Goal: Obtain resource: Download file/media

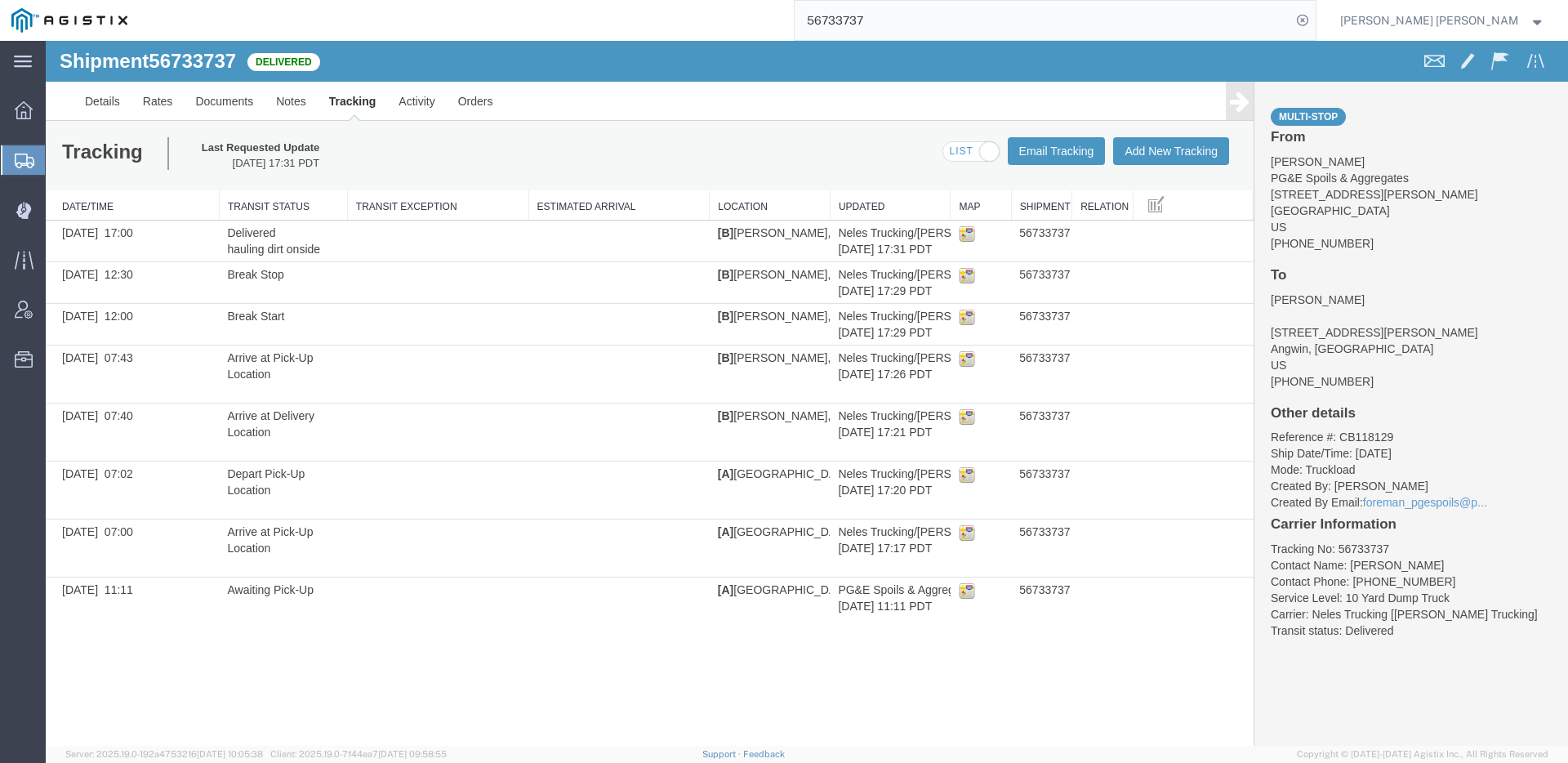
click at [1011, 27] on input "56733737" at bounding box center [1043, 21] width 497 height 40
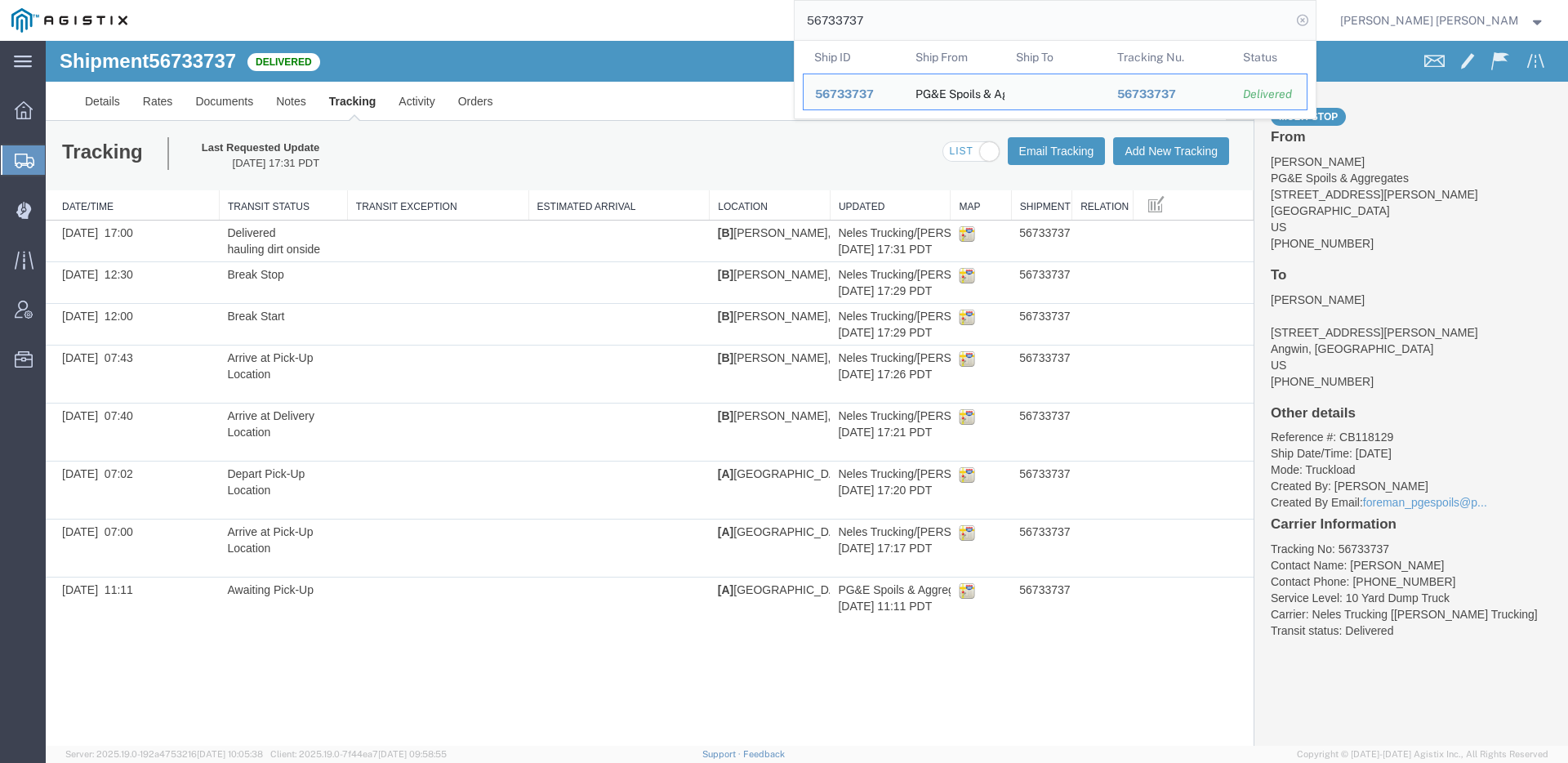
click at [1314, 24] on icon at bounding box center [1302, 20] width 23 height 23
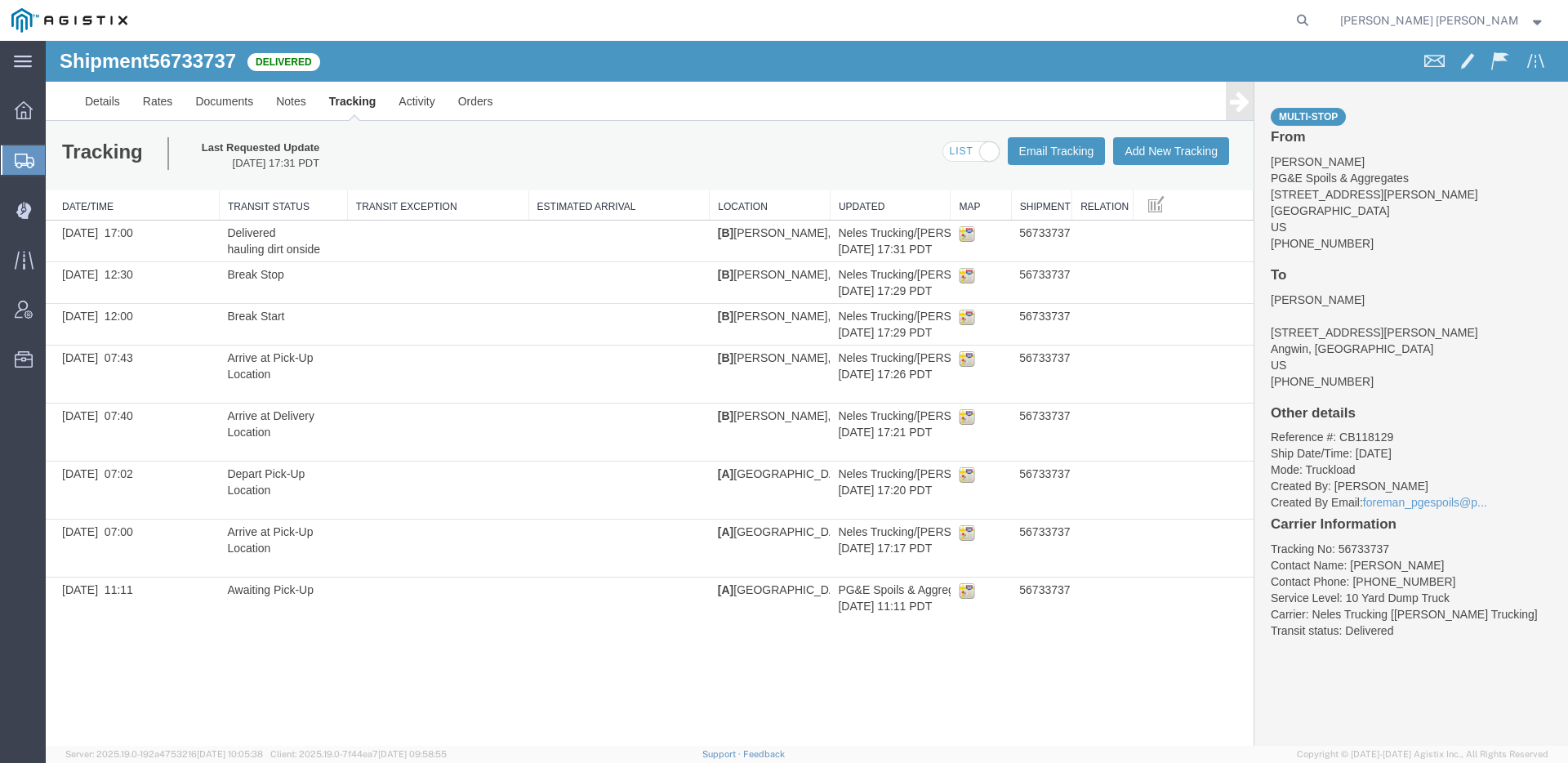
click at [1317, 25] on form at bounding box center [1303, 20] width 26 height 41
click at [1317, 22] on agx-global-search at bounding box center [1055, 20] width 522 height 41
click at [1314, 24] on icon at bounding box center [1302, 20] width 23 height 23
click at [1231, 16] on input "search" at bounding box center [1043, 21] width 497 height 40
paste input "56704116"
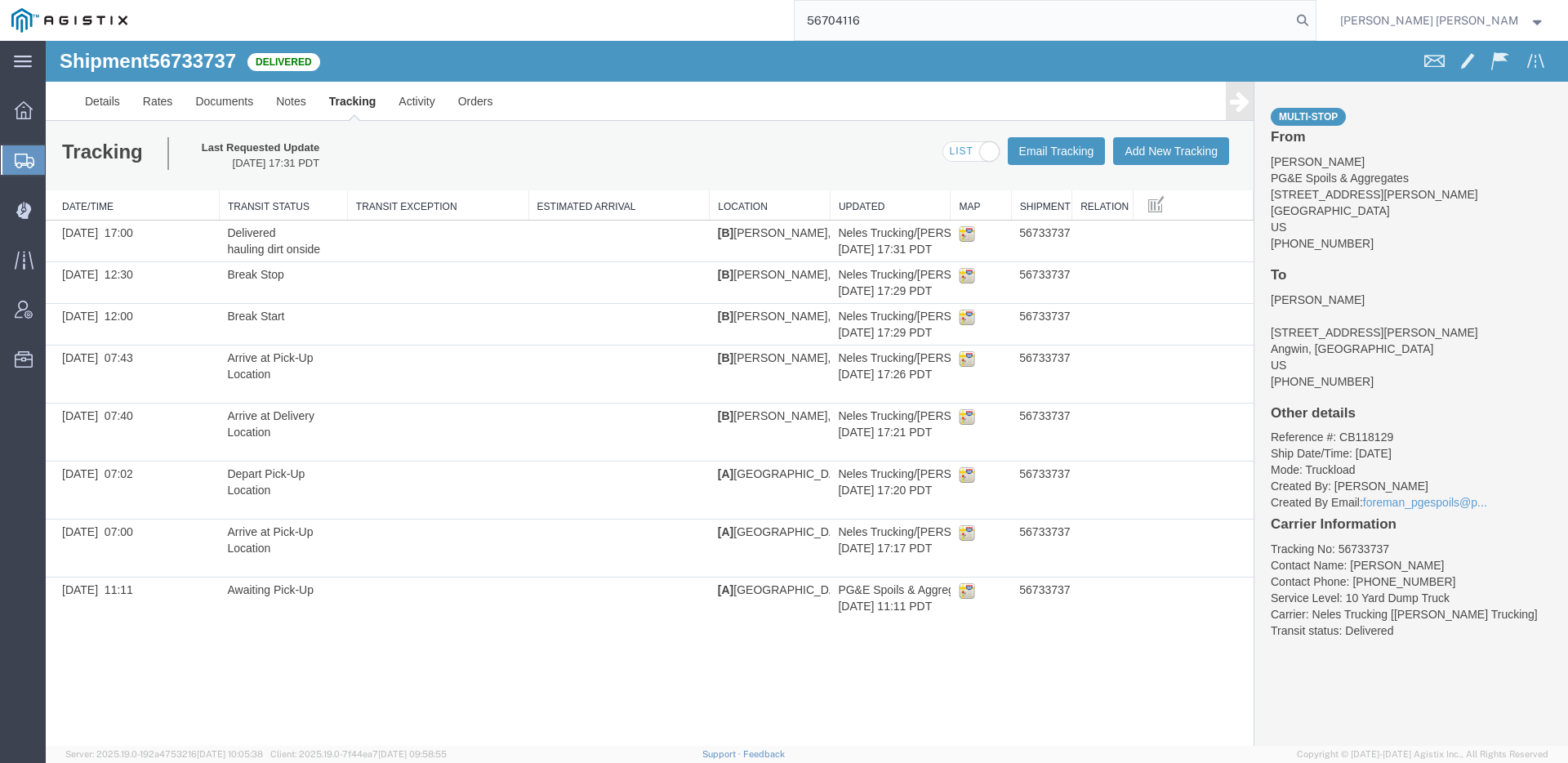
type input "56704116"
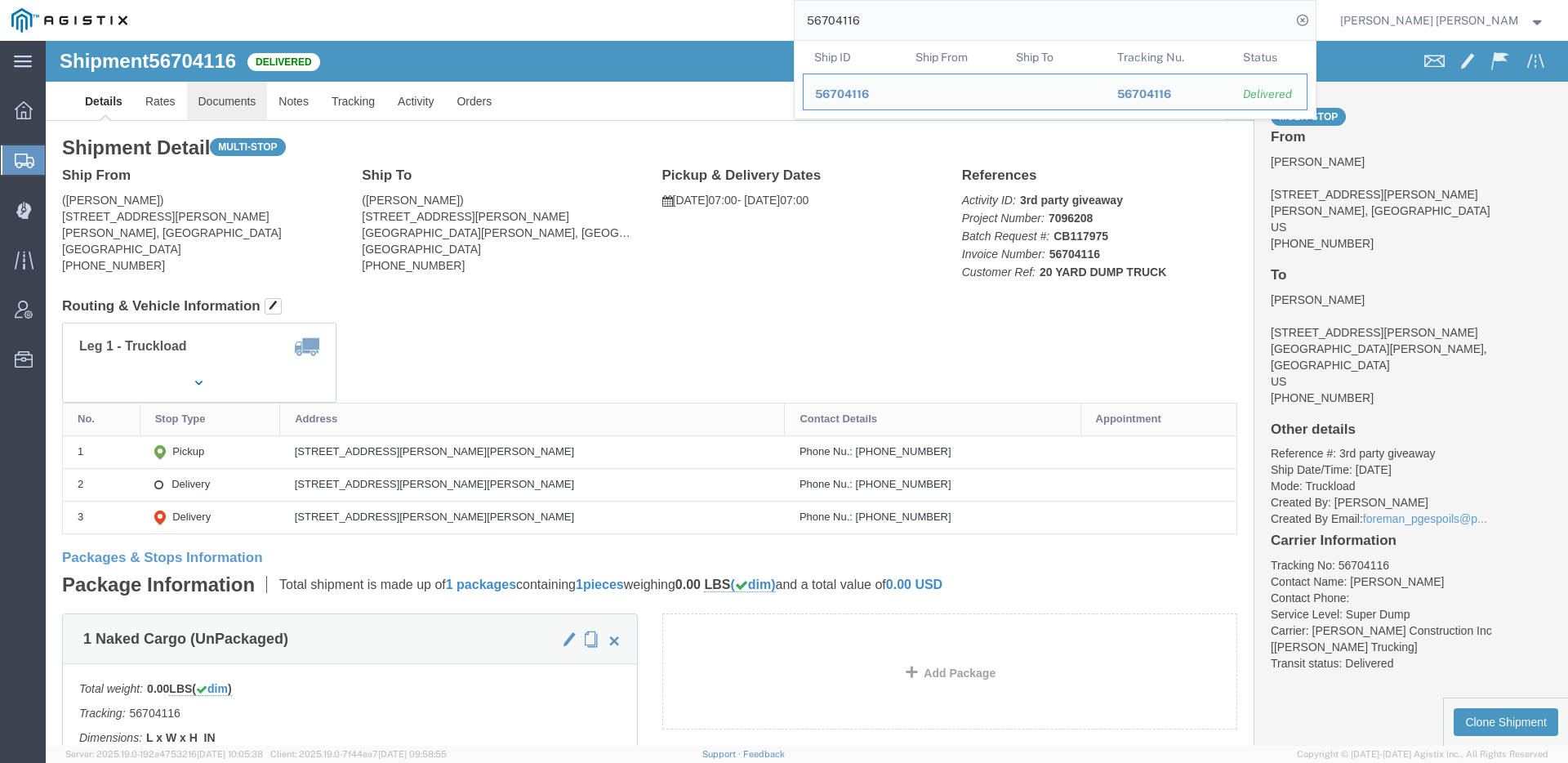
click link "Documents"
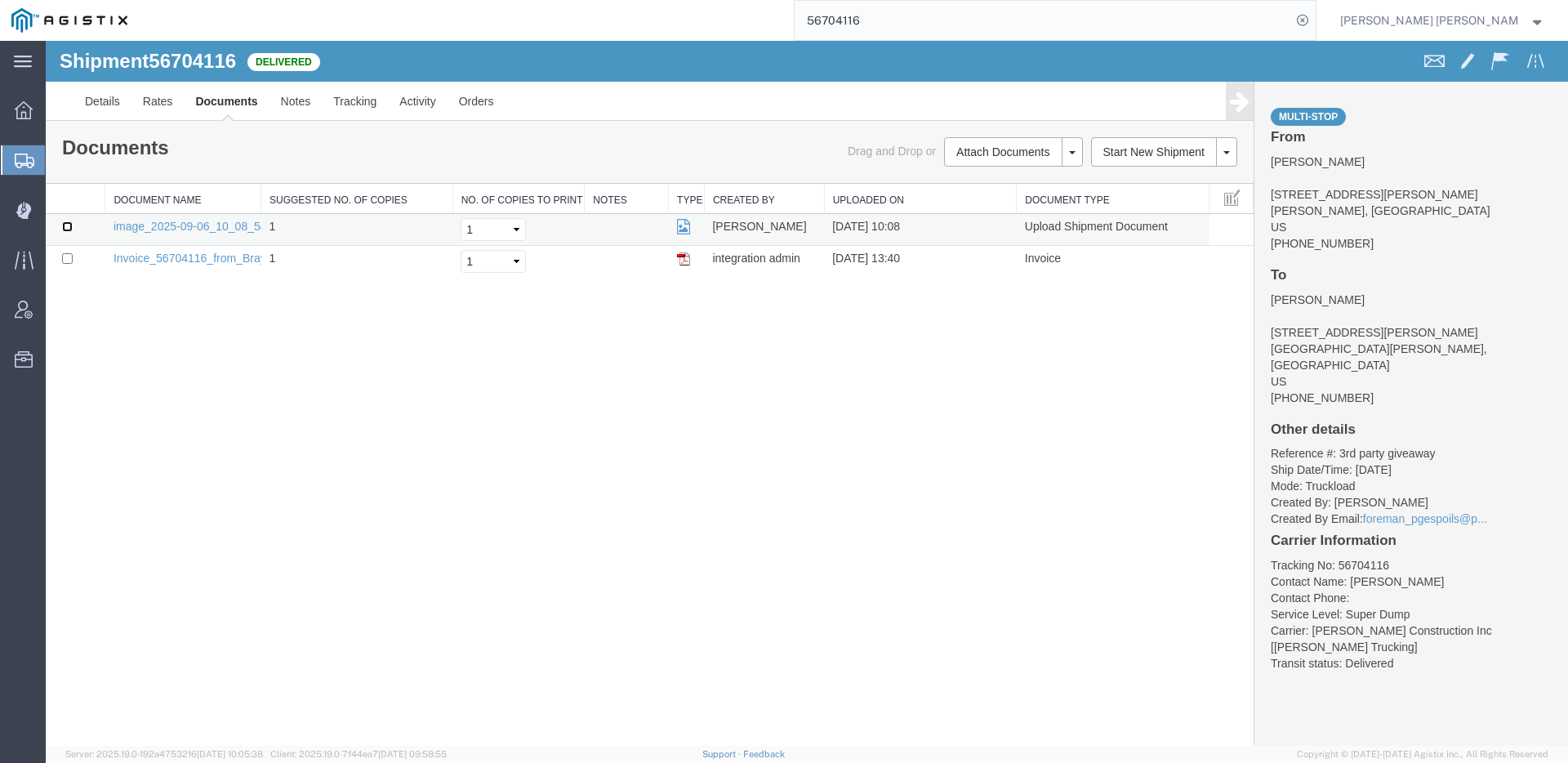
click at [71, 230] on input "checkbox" at bounding box center [67, 227] width 11 height 11
checkbox input "true"
click at [1016, 173] on link "Print Documents" at bounding box center [1011, 179] width 142 height 25
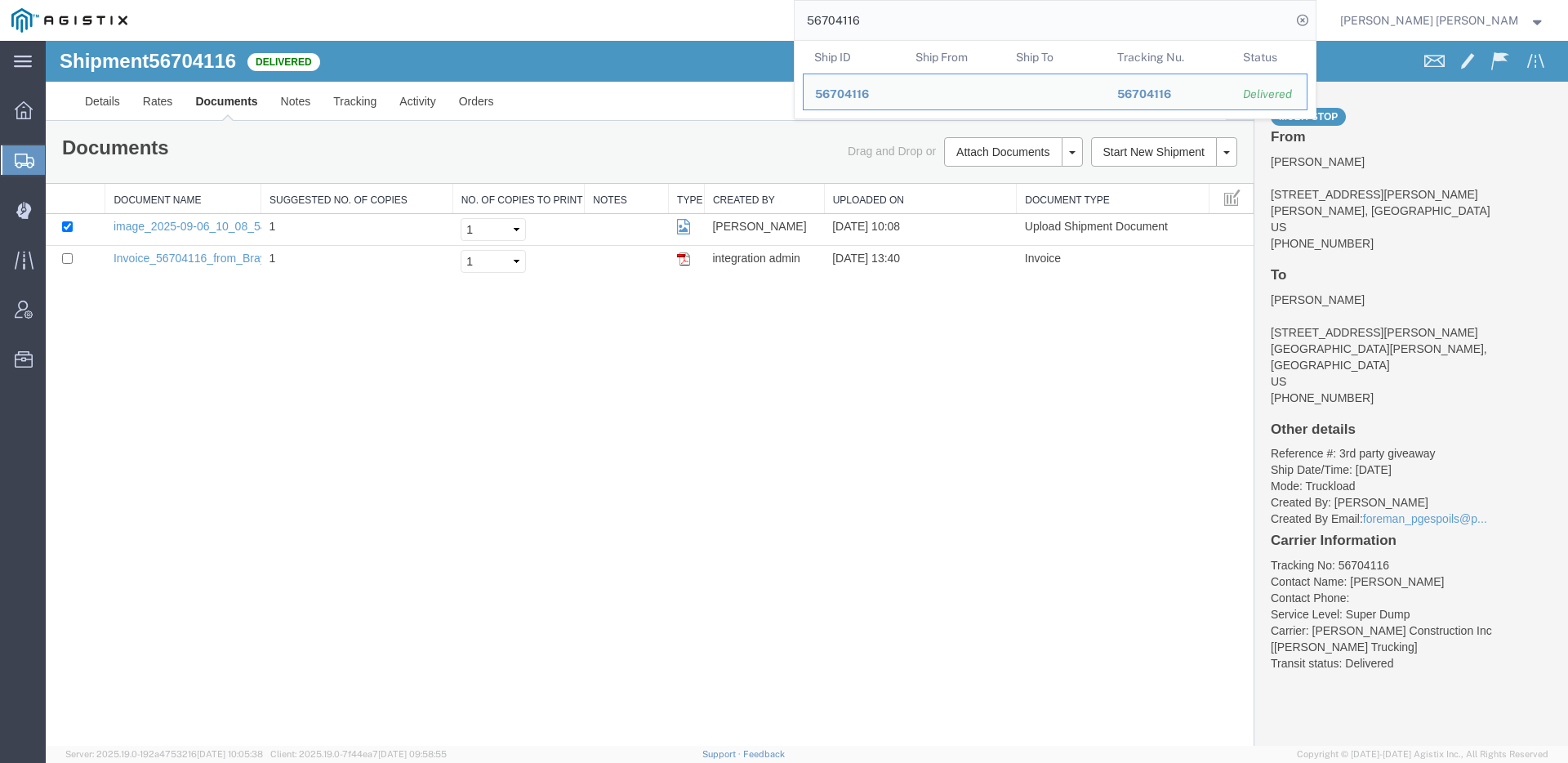
drag, startPoint x: 972, startPoint y: 17, endPoint x: 826, endPoint y: 13, distance: 146.1
click at [831, 13] on div "56704116 Ship ID Ship From Ship To Tracking Nu. Status Ship ID 56704116 Ship Fr…" at bounding box center [727, 20] width 1177 height 41
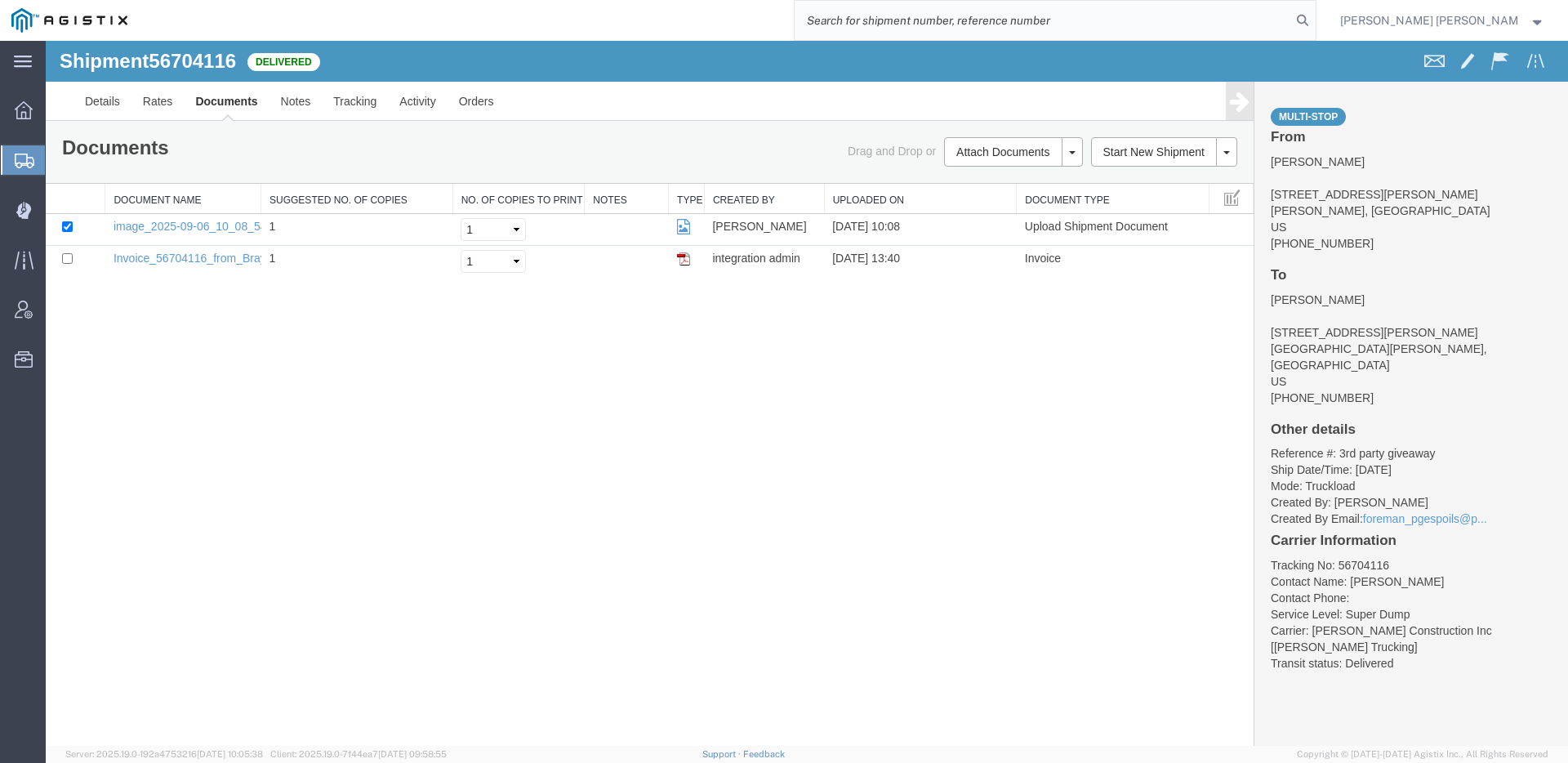
paste input "56704114"
type input "56704114"
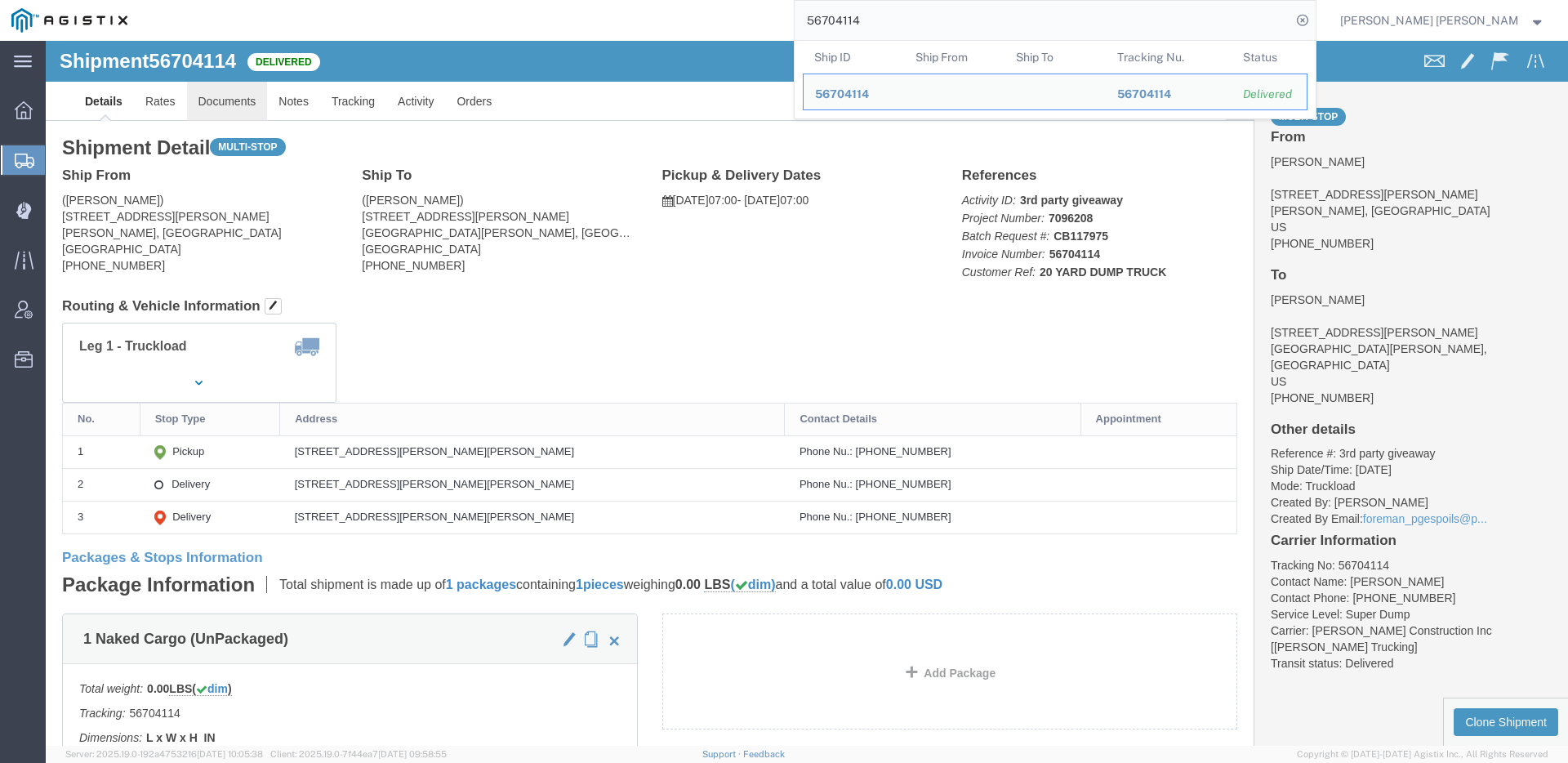
click link "Documents"
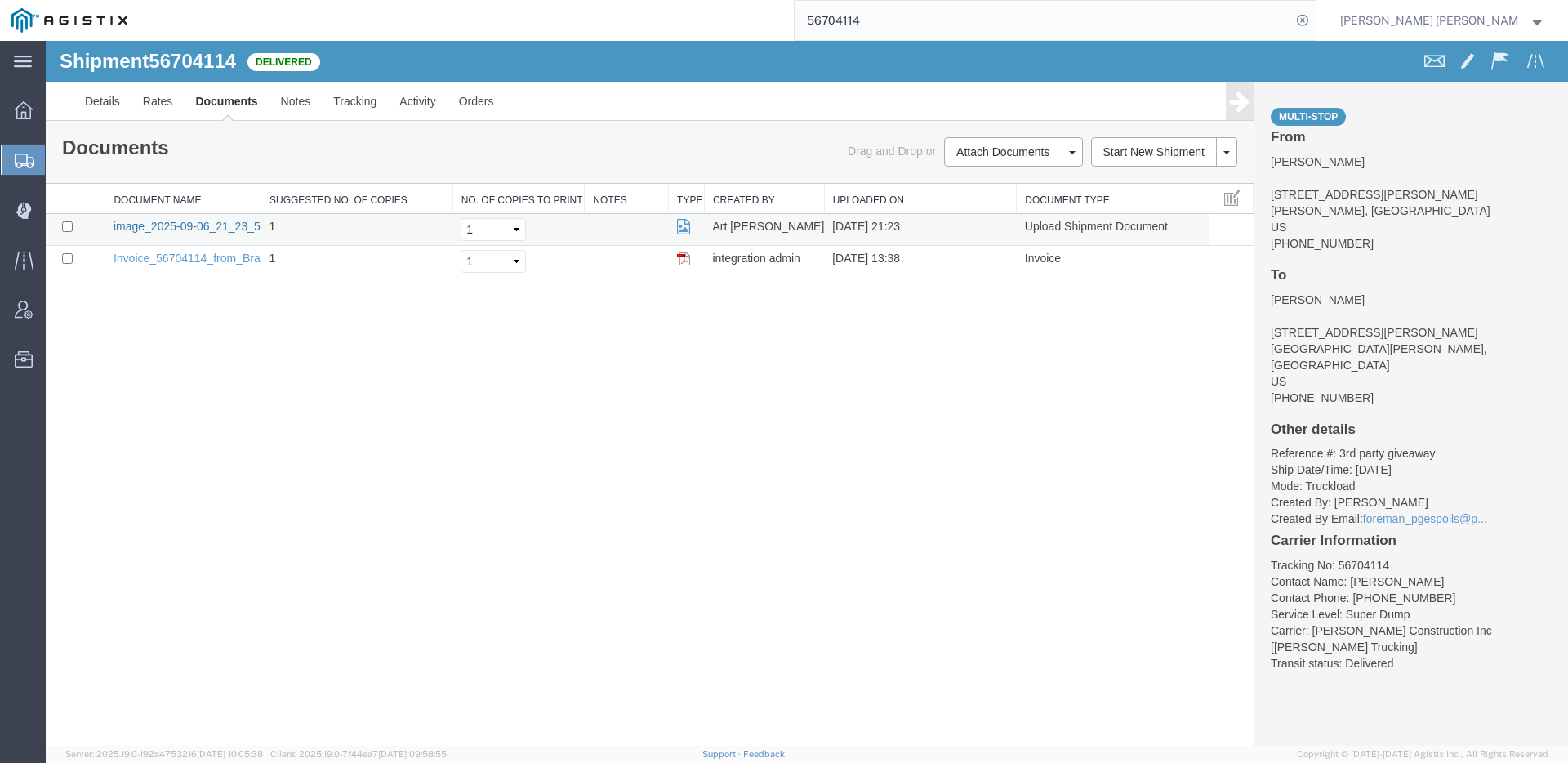
click at [129, 228] on link "image_2025-09-06_21_23_50.jpg" at bounding box center [199, 226] width 171 height 13
drag, startPoint x: 980, startPoint y: 26, endPoint x: 811, endPoint y: 24, distance: 169.0
click at [811, 24] on div "56704114" at bounding box center [727, 20] width 1177 height 41
type input "56704115"
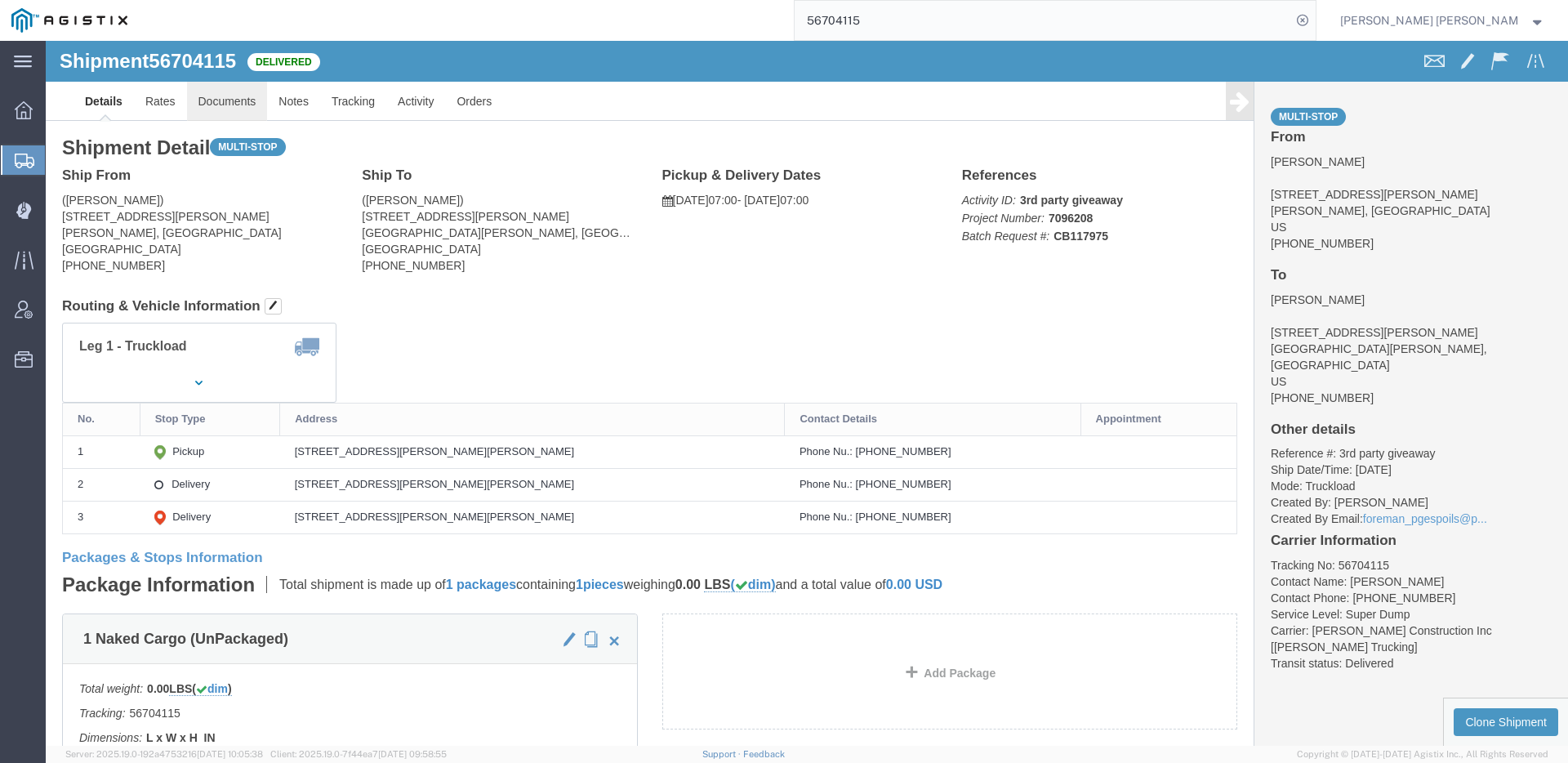
click link "Documents"
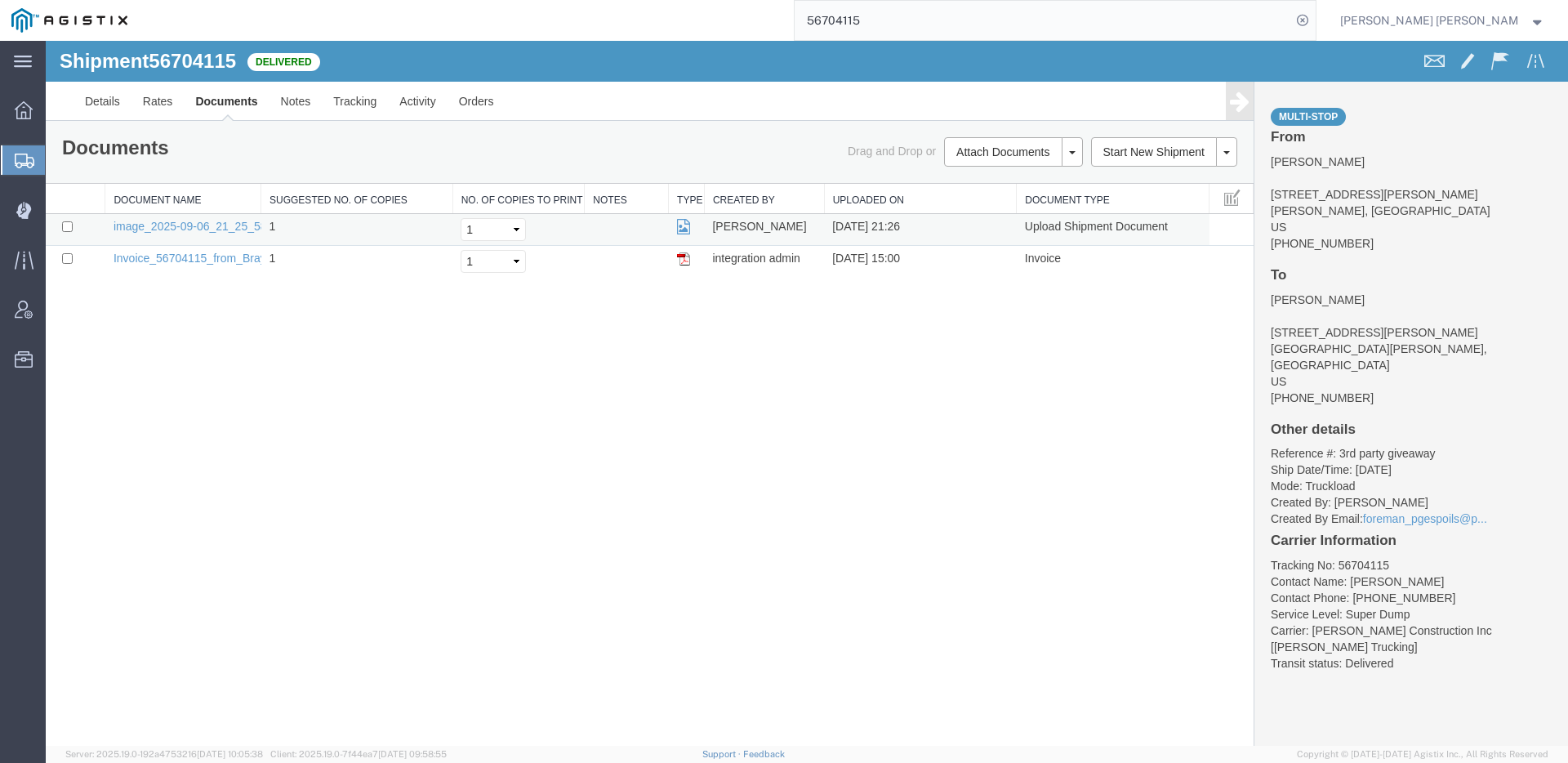
click at [149, 235] on td "image_2025-09-06_21_25_58.jpg" at bounding box center [183, 230] width 156 height 32
click at [152, 232] on link "image_2025-09-06_21_25_58.jpg" at bounding box center [199, 226] width 171 height 13
